Goal: Find specific page/section: Find specific page/section

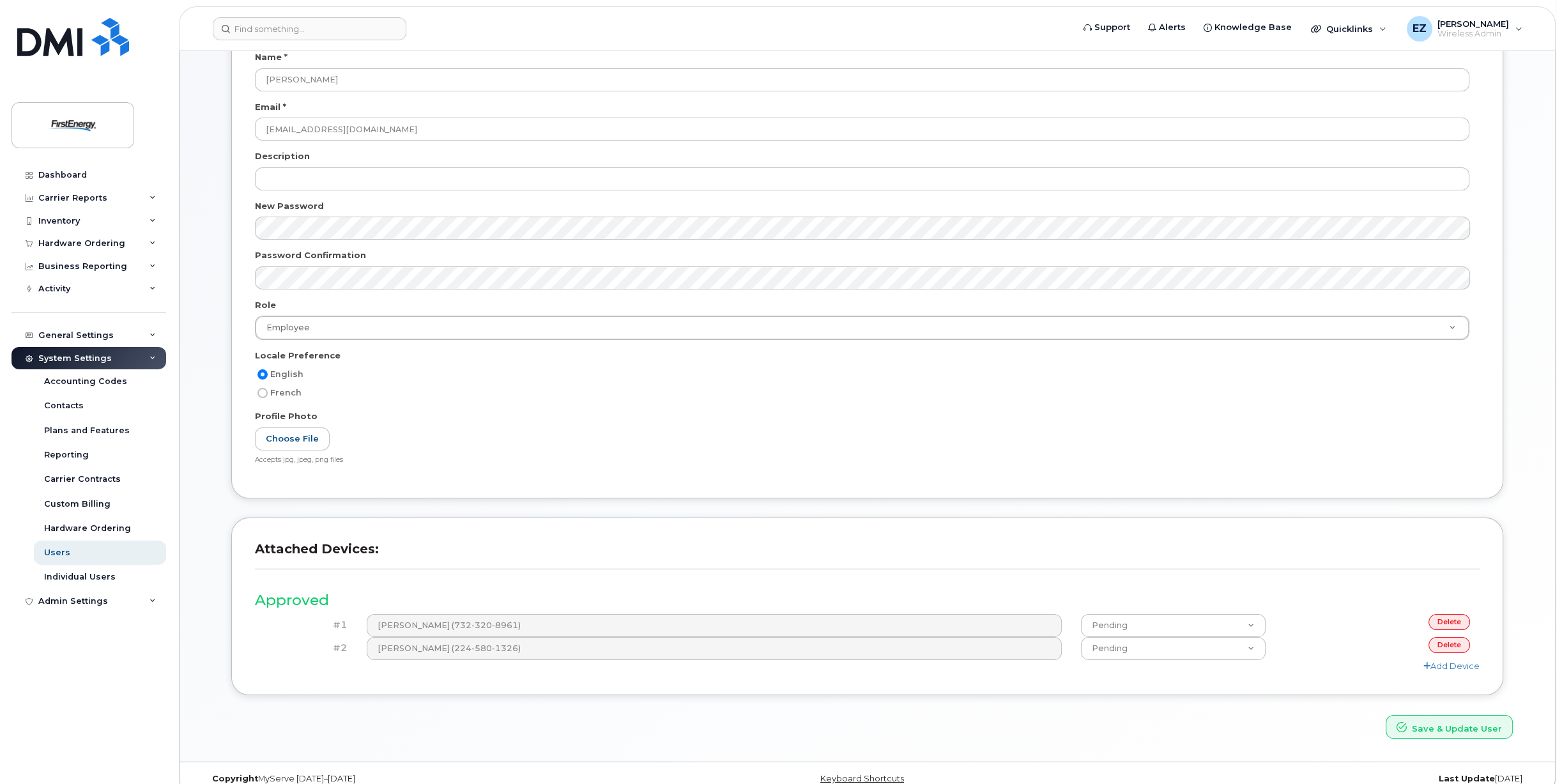
scroll to position [150, 0]
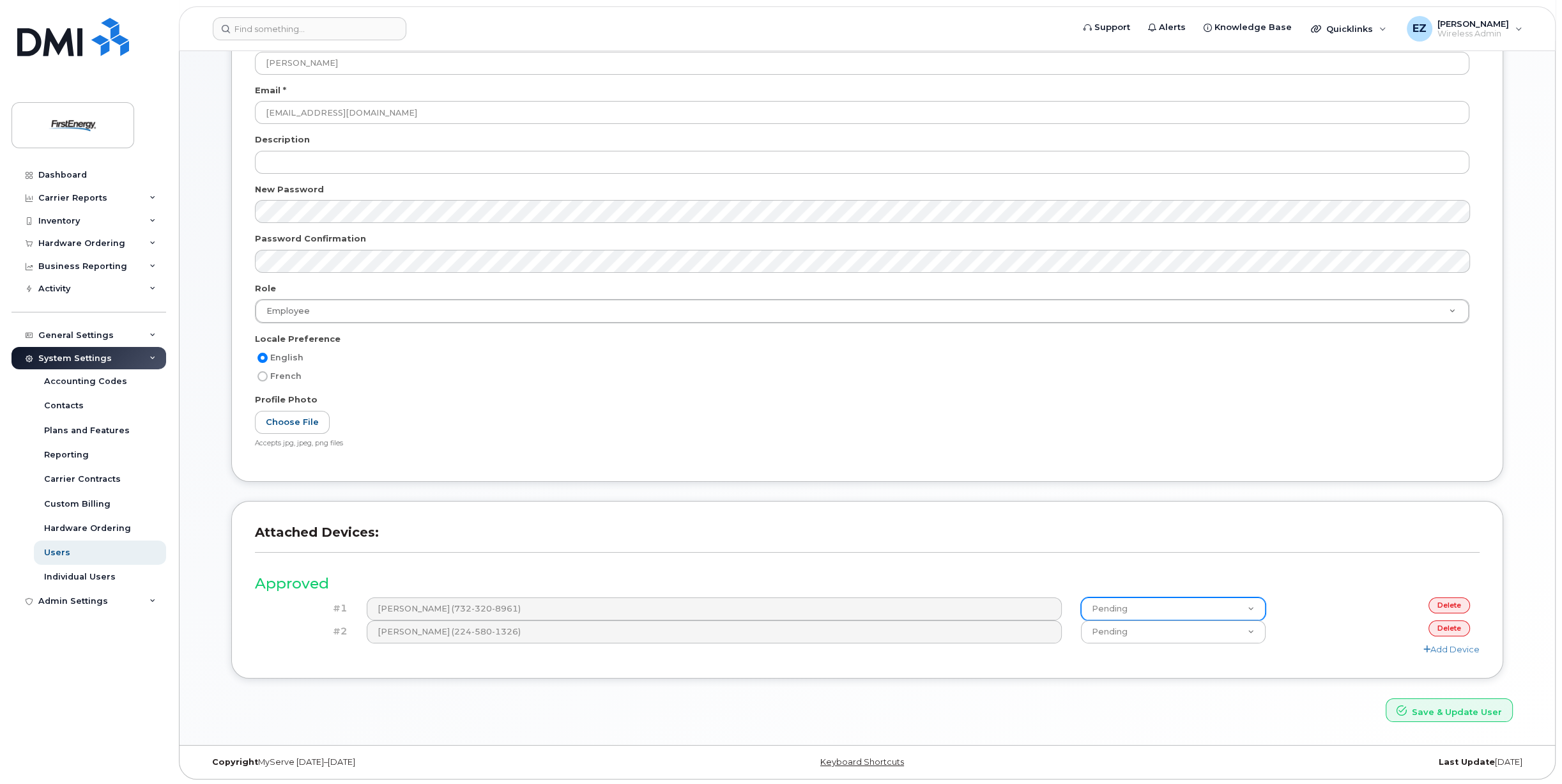
click at [1255, 606] on select "Pending Approved Declined" at bounding box center [1174, 608] width 185 height 23
click at [1204, 566] on div "Approved #1 [PERSON_NAME] (732-320-8961) Pending Approved Declined delete #2 [P…" at bounding box center [867, 610] width 1225 height 92
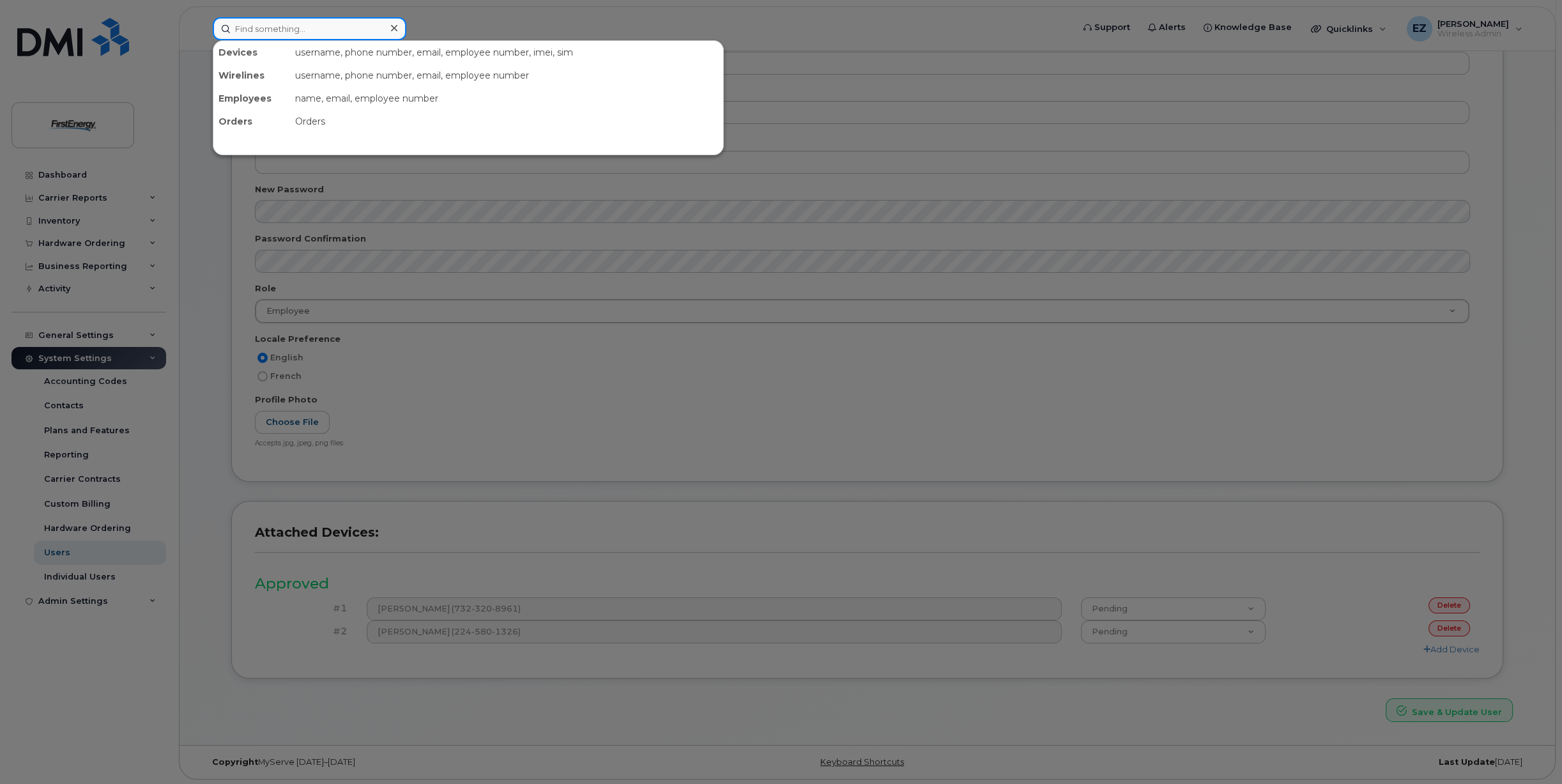
click at [274, 31] on input at bounding box center [309, 28] width 194 height 23
paste input "[PHONE_NUMBER]"
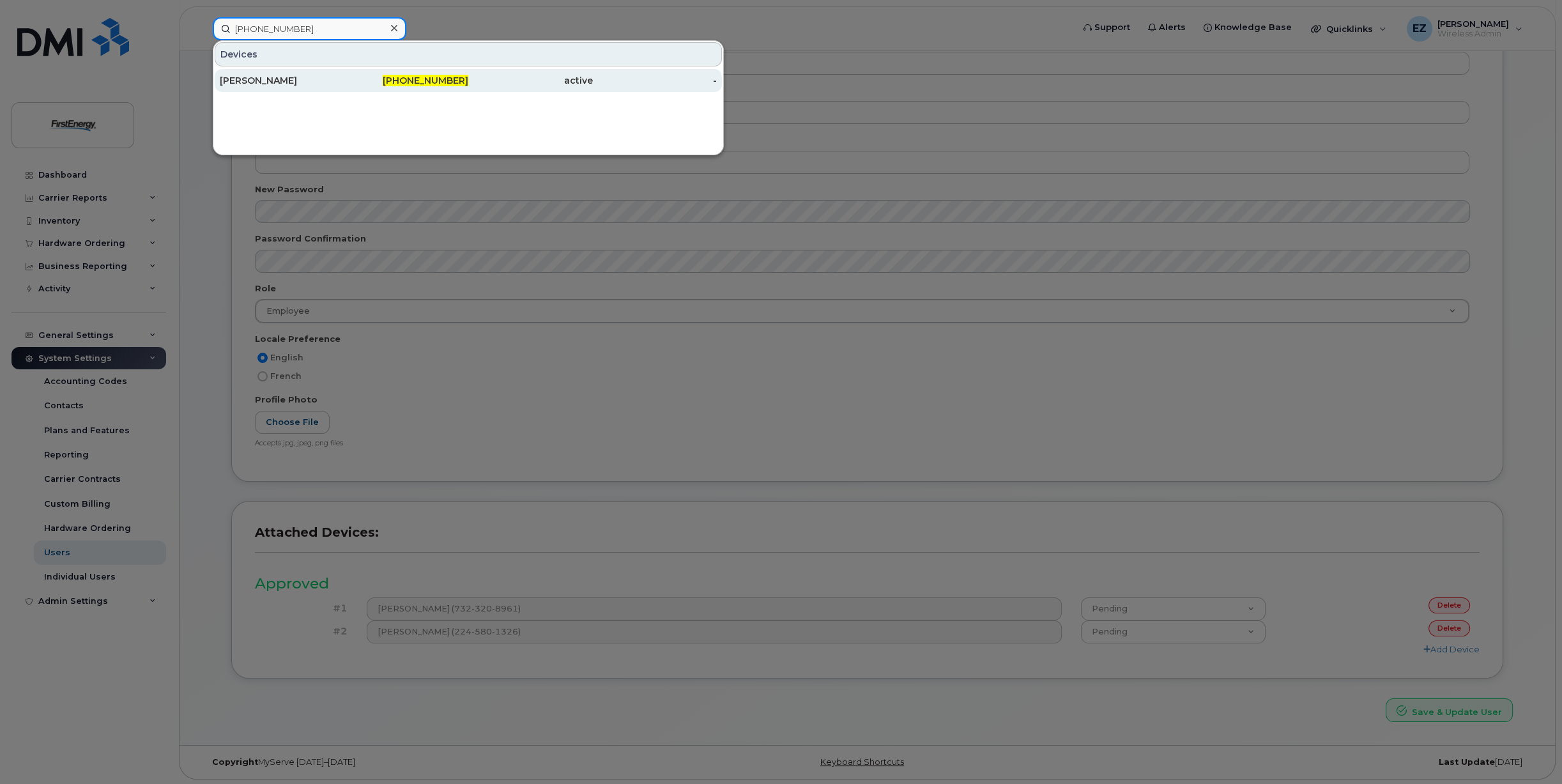
type input "[PHONE_NUMBER]"
click at [260, 80] on div "[PERSON_NAME]" at bounding box center [282, 81] width 125 height 13
